Goal: Complete application form: Complete application form

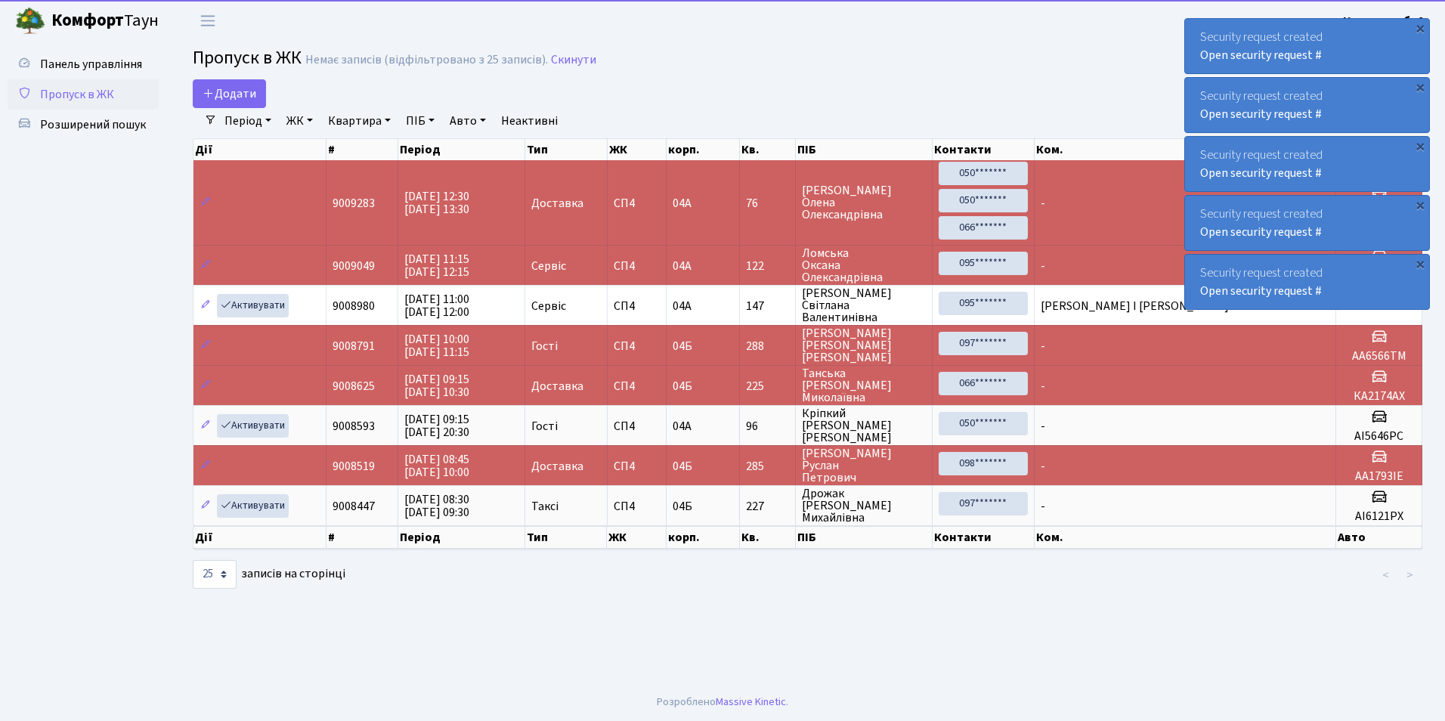
select select "25"
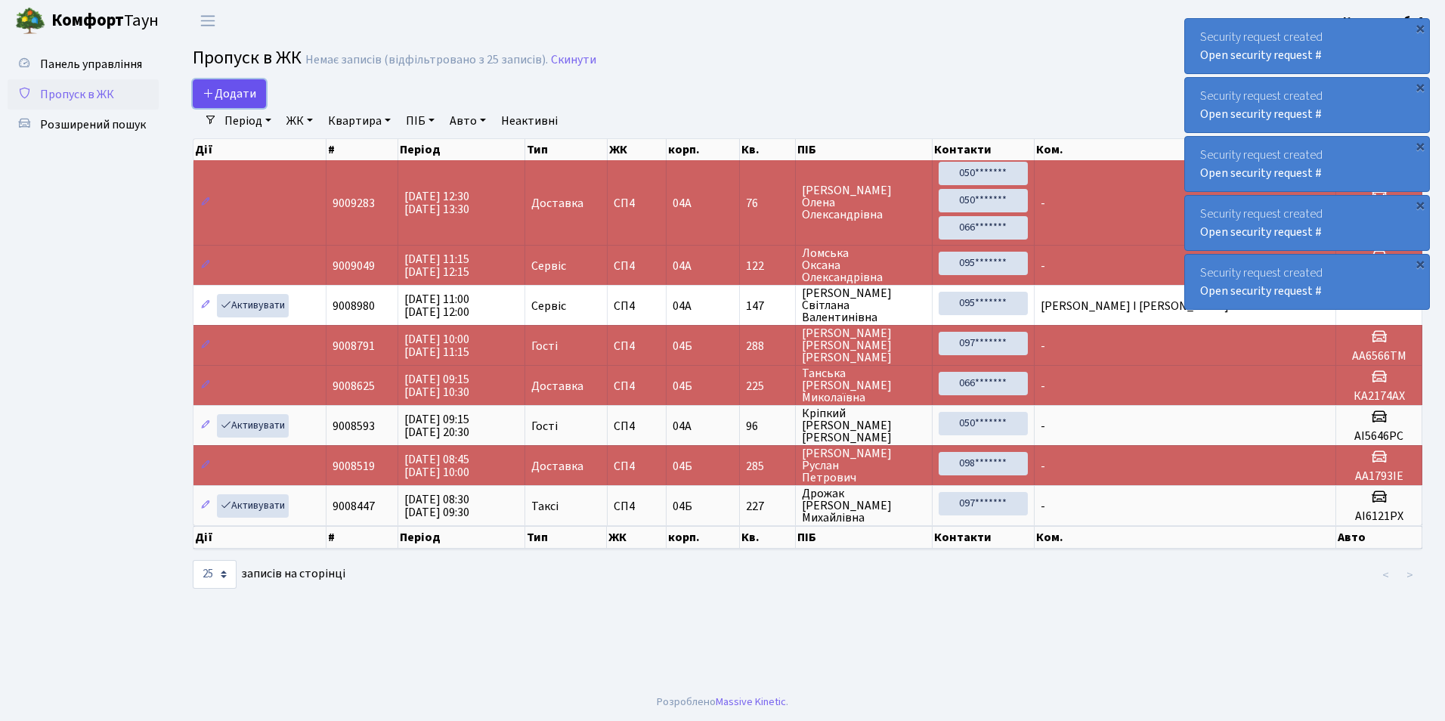
click at [206, 98] on icon at bounding box center [209, 93] width 12 height 12
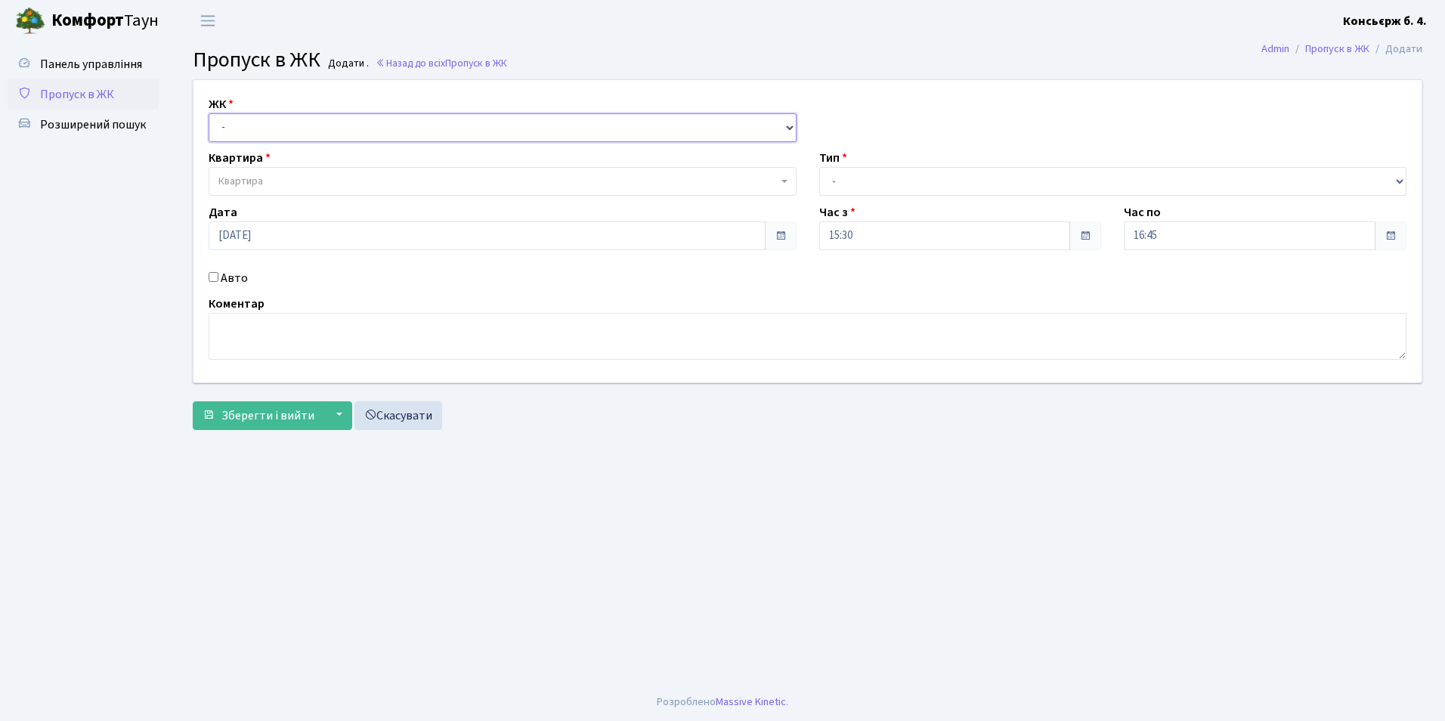
click at [246, 131] on select "- [STREET_ADDRESS]" at bounding box center [503, 127] width 588 height 29
select select "325"
click at [209, 113] on select "- [STREET_ADDRESS]" at bounding box center [503, 127] width 588 height 29
select select
click at [215, 276] on input "Авто" at bounding box center [214, 277] width 10 height 10
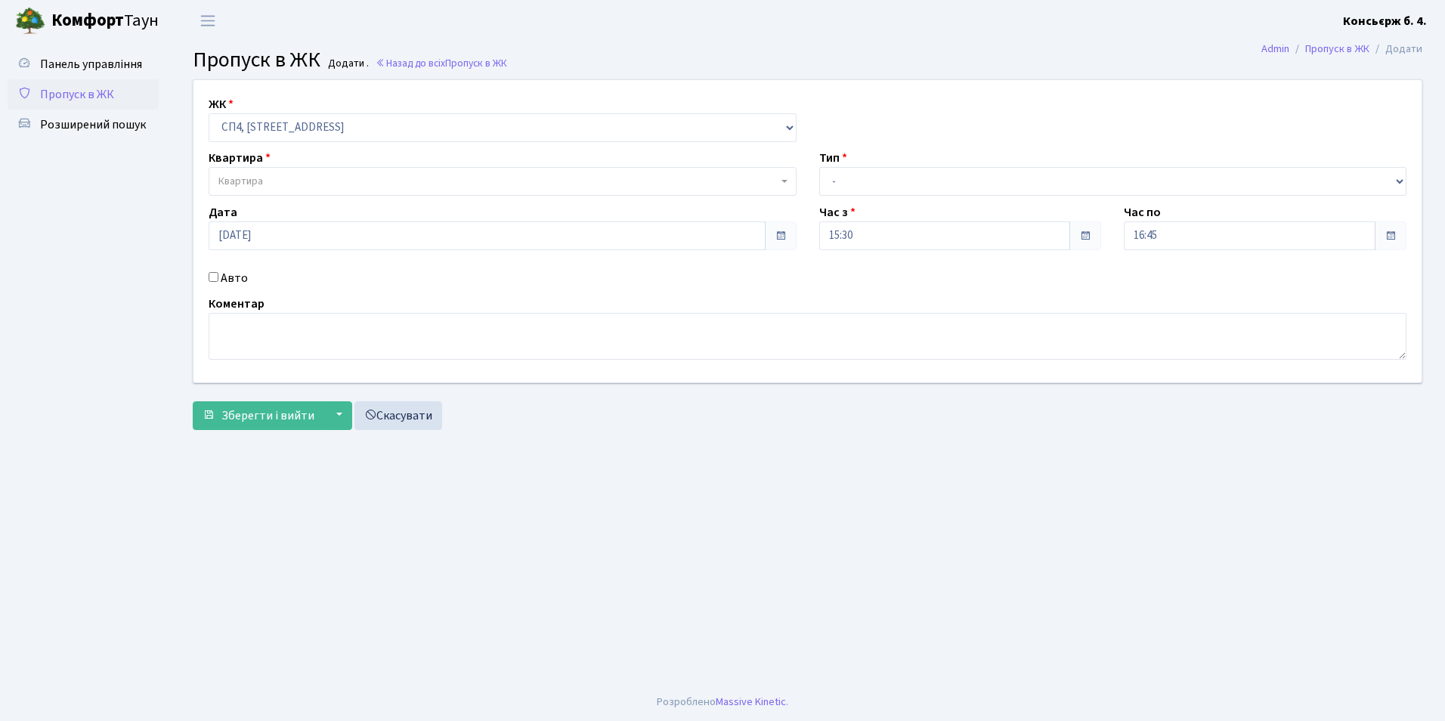
checkbox input "true"
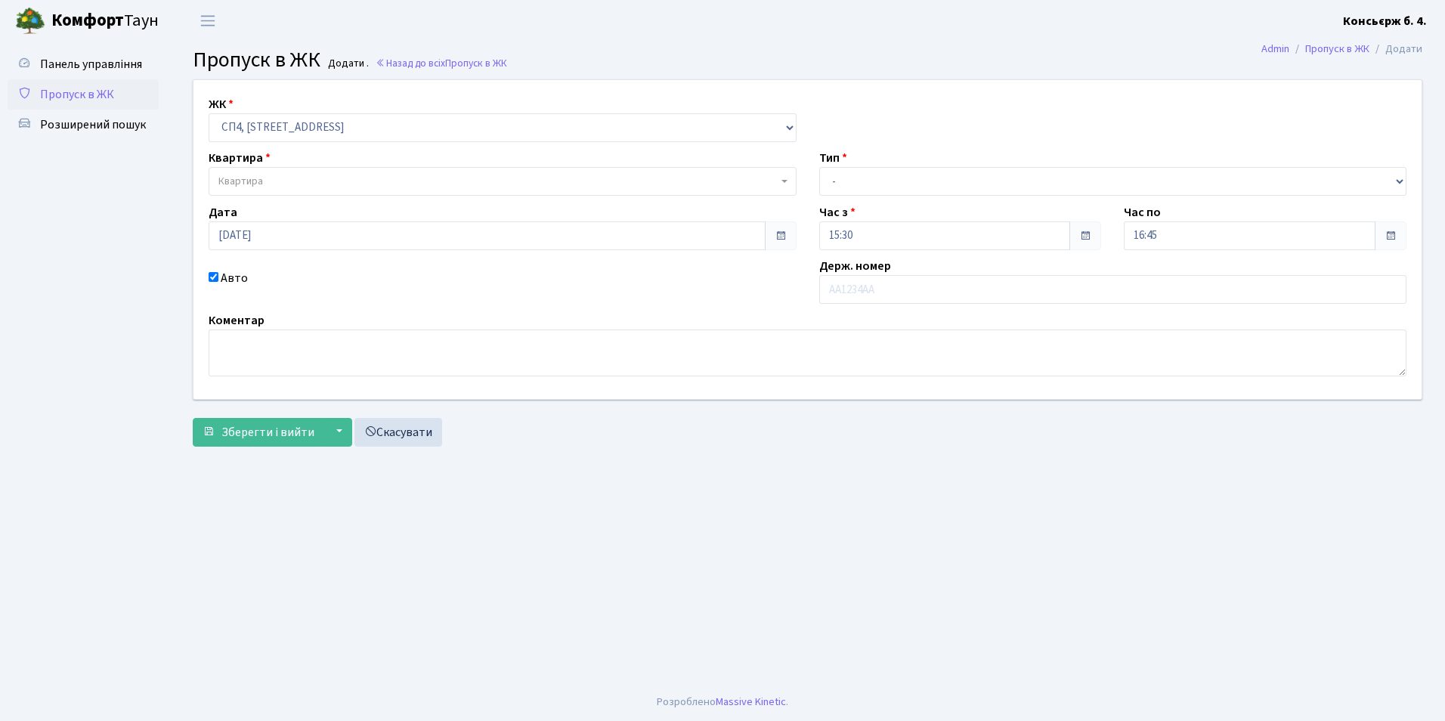
click at [280, 191] on span "Квартира" at bounding box center [503, 181] width 588 height 29
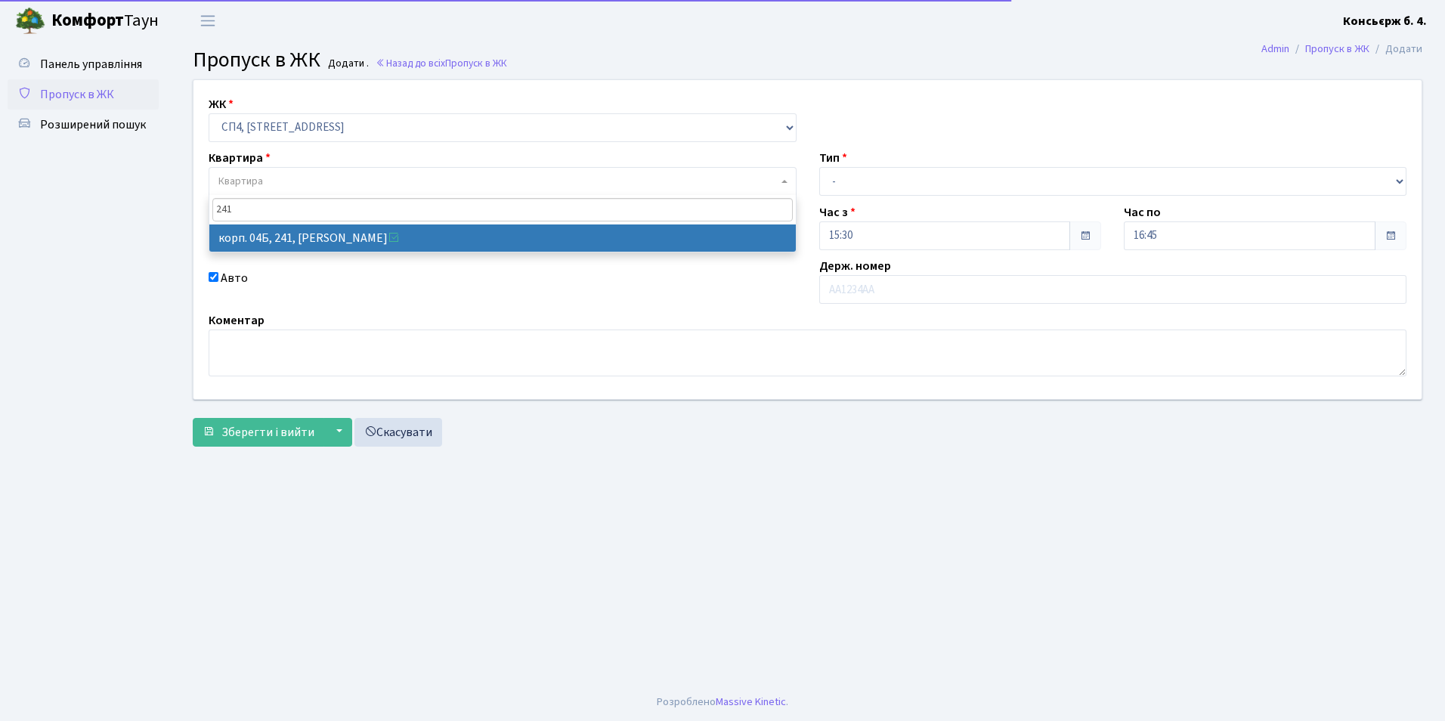
type input "241"
select select "21269"
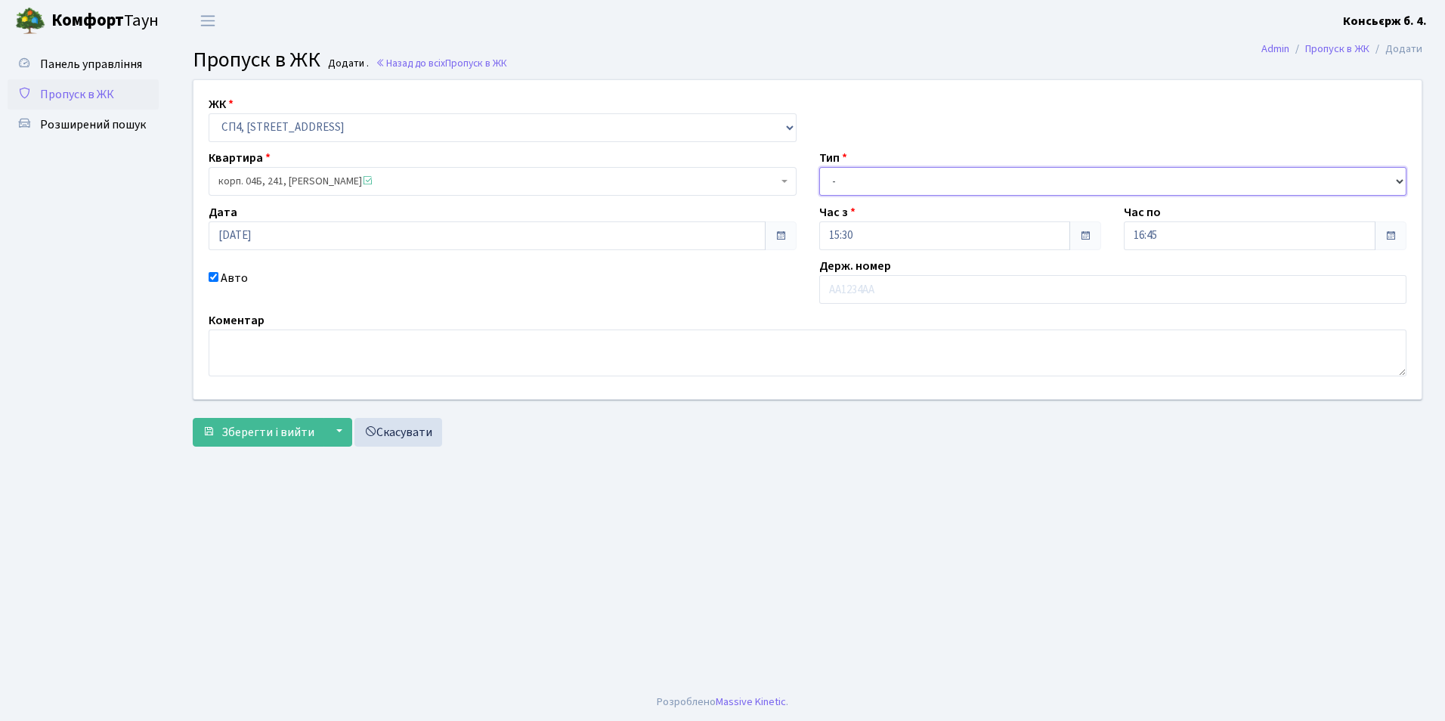
click at [936, 196] on select "- Доставка Таксі Гості Сервіс" at bounding box center [1113, 181] width 588 height 29
select select "1"
click at [819, 167] on select "- Доставка Таксі Гості Сервіс" at bounding box center [1113, 181] width 588 height 29
click at [919, 302] on input "text" at bounding box center [1113, 289] width 588 height 29
type input "[PERSON_NAME]"
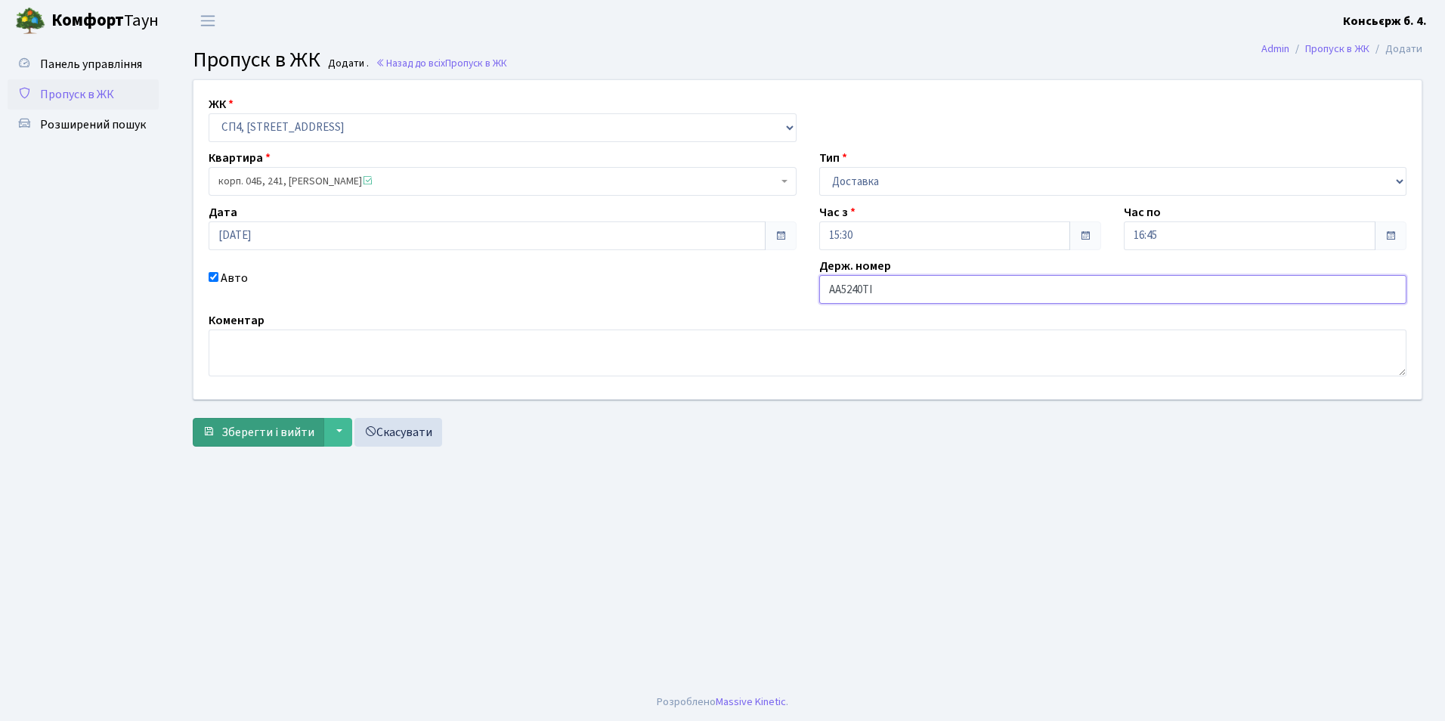
type input "АА5240ТІ"
click at [217, 438] on button "Зберегти і вийти" at bounding box center [259, 432] width 132 height 29
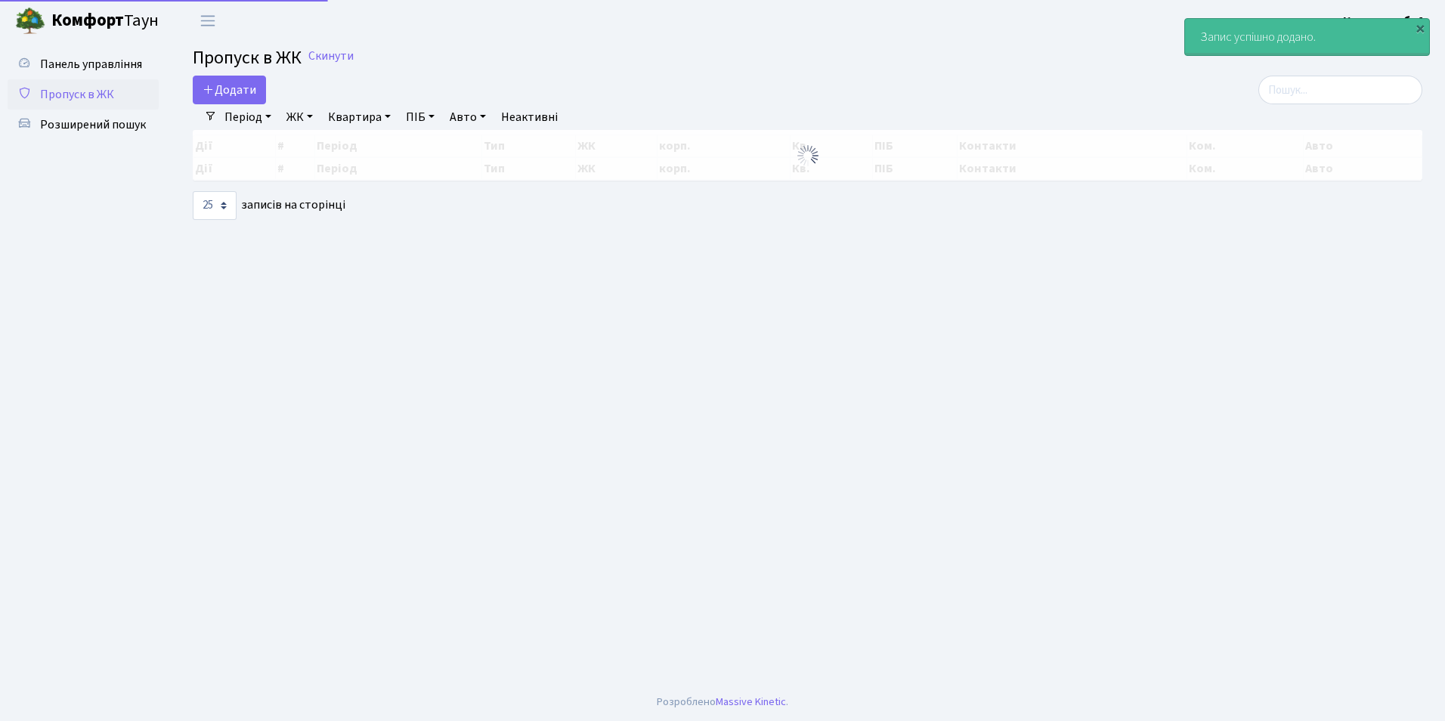
select select "25"
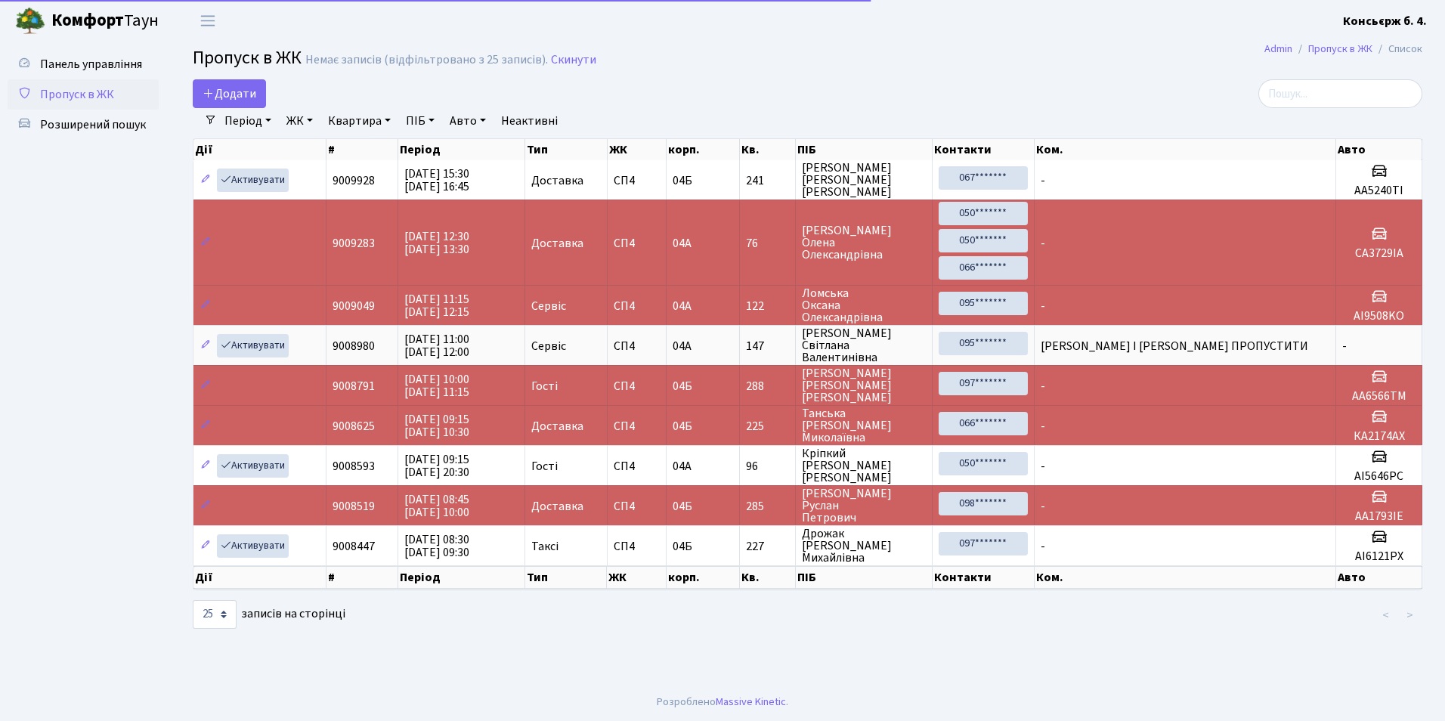
select select "25"
